Goal: Task Accomplishment & Management: Manage account settings

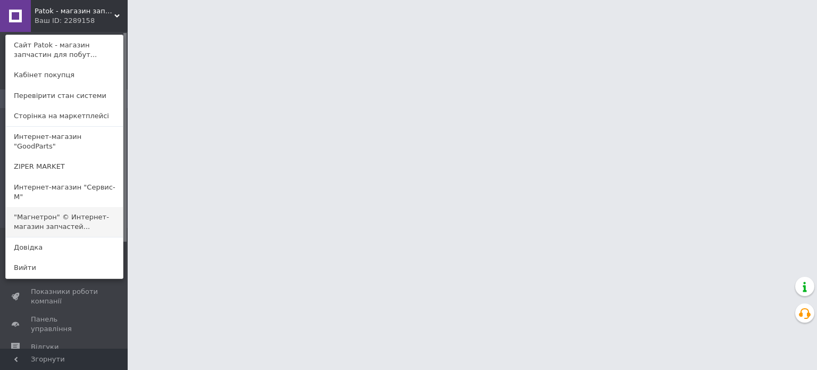
click at [58, 207] on link ""Магнетрон" © Интернет-магазин запчастей..." at bounding box center [64, 222] width 117 height 30
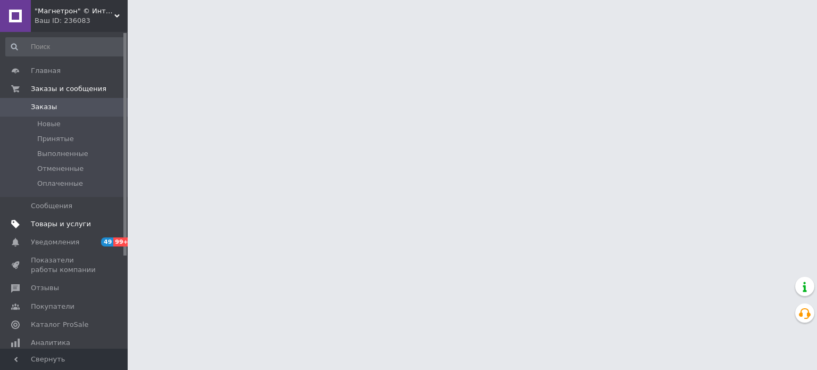
click at [52, 227] on span "Товары и услуги" at bounding box center [61, 224] width 60 height 10
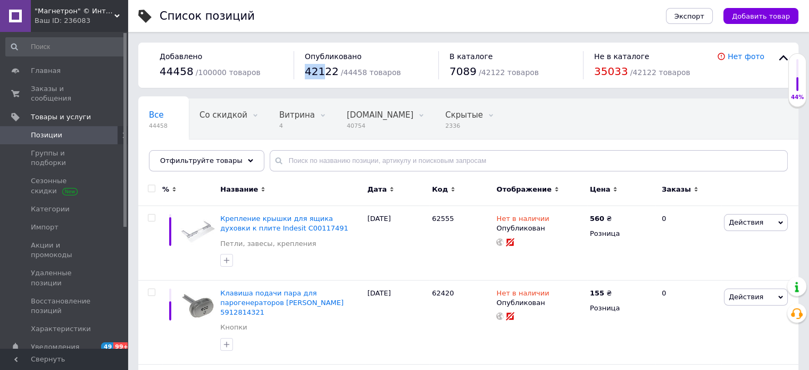
drag, startPoint x: 312, startPoint y: 73, endPoint x: 304, endPoint y: 78, distance: 8.9
click at [304, 78] on div "Опубликовано 42122 / 44458 товаров" at bounding box center [366, 65] width 145 height 28
click at [243, 139] on div "Опубликованные 42122" at bounding box center [190, 159] width 104 height 40
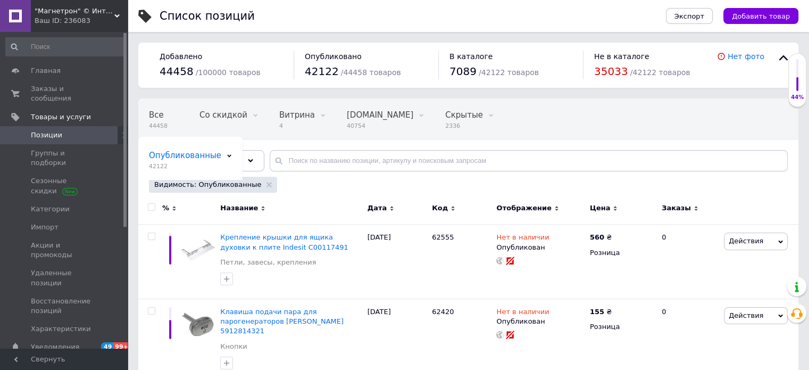
click at [54, 20] on div "Ваш ID: 236083" at bounding box center [81, 21] width 93 height 10
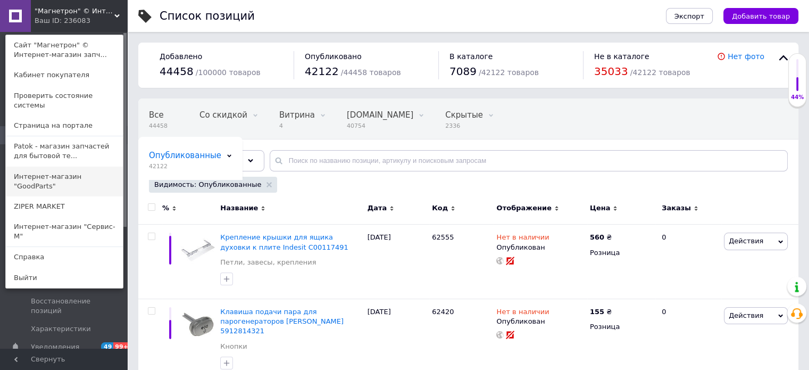
click at [98, 169] on link "Интернет-магазин "GoodParts"" at bounding box center [64, 182] width 117 height 30
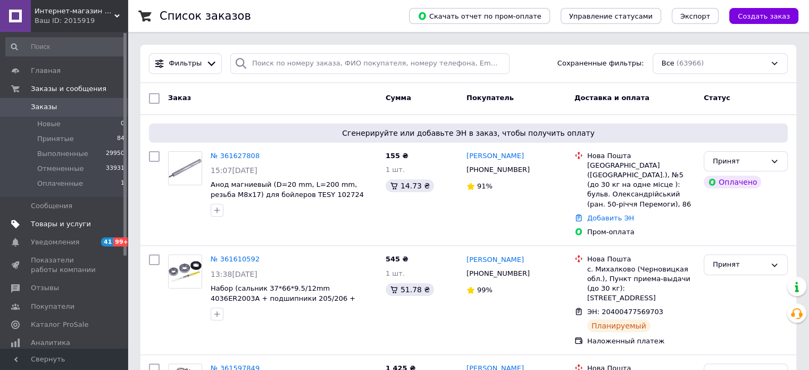
click at [54, 226] on span "Товары и услуги" at bounding box center [61, 224] width 60 height 10
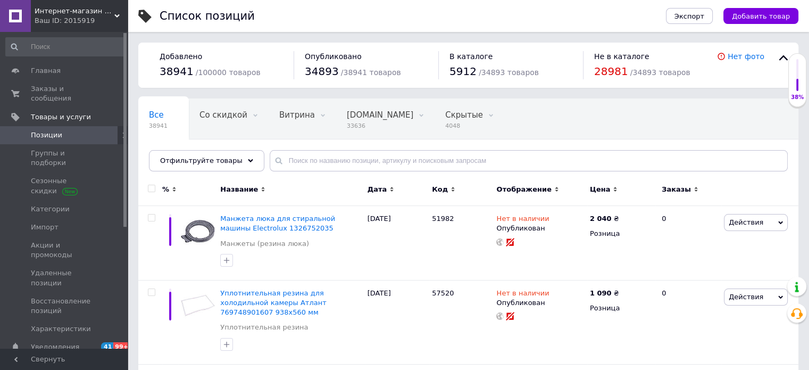
click at [654, 110] on div "Все 38941 Со скидкой 0 Удалить Редактировать Витрина 0 Удалить Редактировать Bi…" at bounding box center [468, 140] width 660 height 88
